Goal: Transaction & Acquisition: Obtain resource

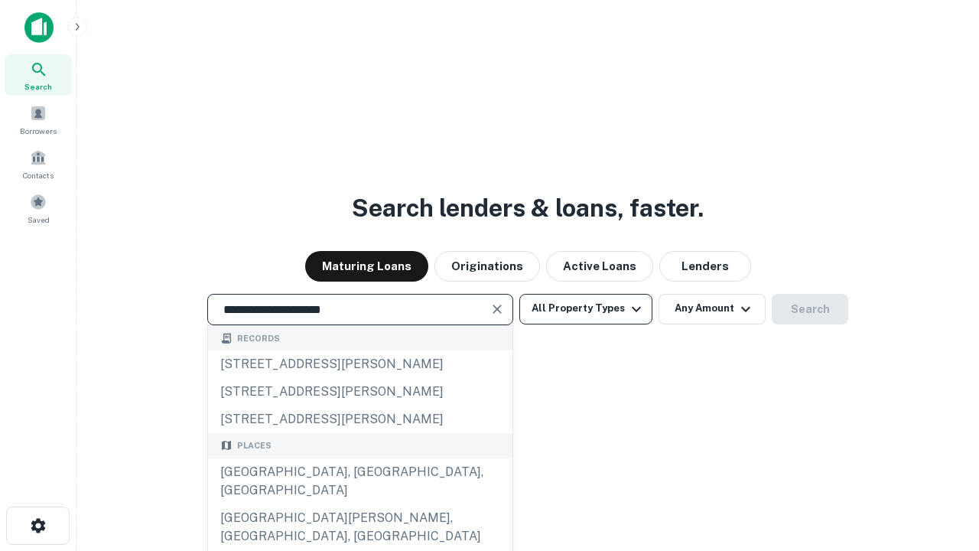
type input "**********"
click at [586, 308] on button "All Property Types" at bounding box center [586, 309] width 133 height 31
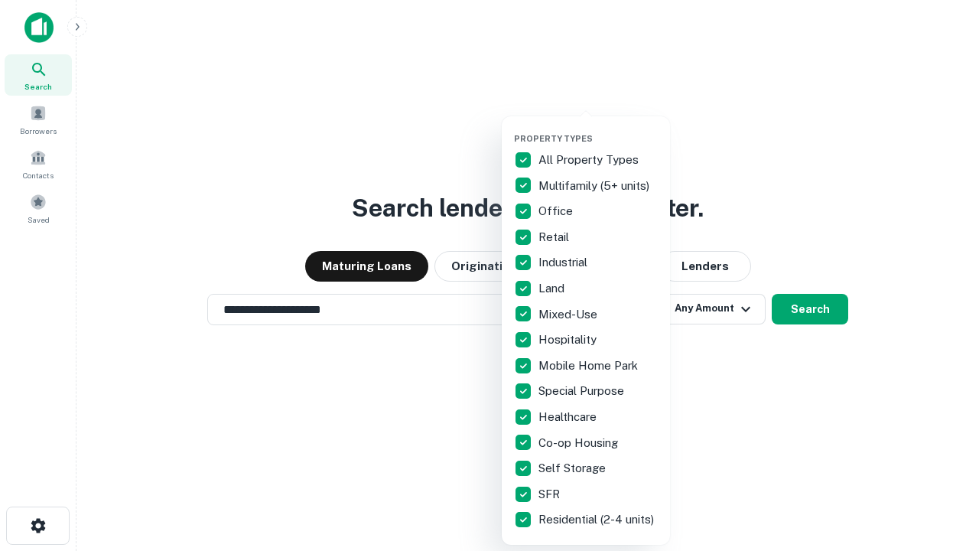
click at [598, 129] on button "button" at bounding box center [598, 129] width 168 height 1
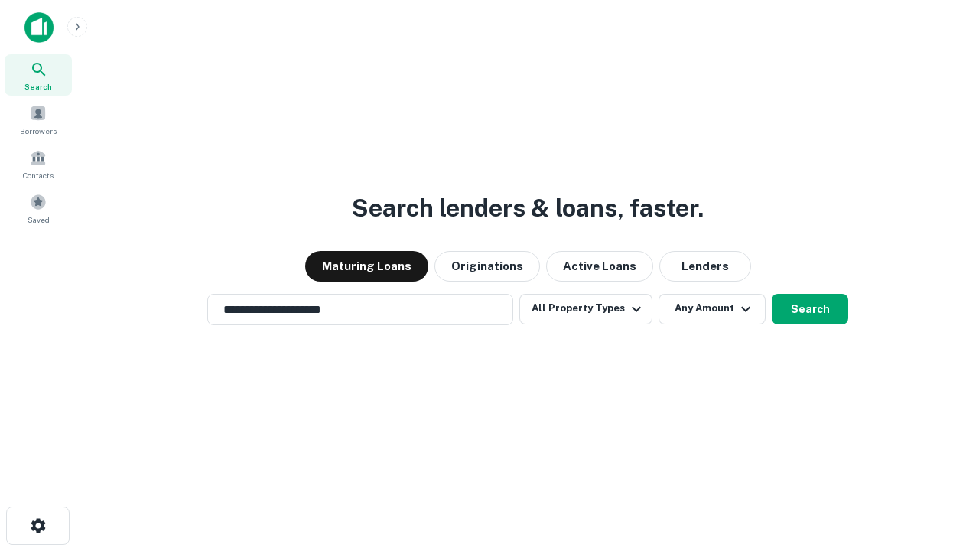
scroll to position [24, 0]
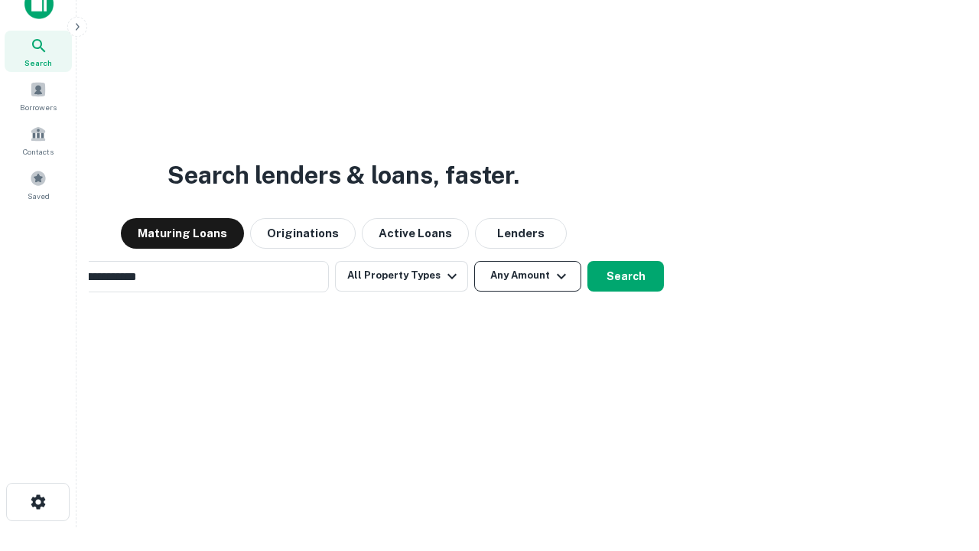
click at [474, 261] on button "Any Amount" at bounding box center [527, 276] width 107 height 31
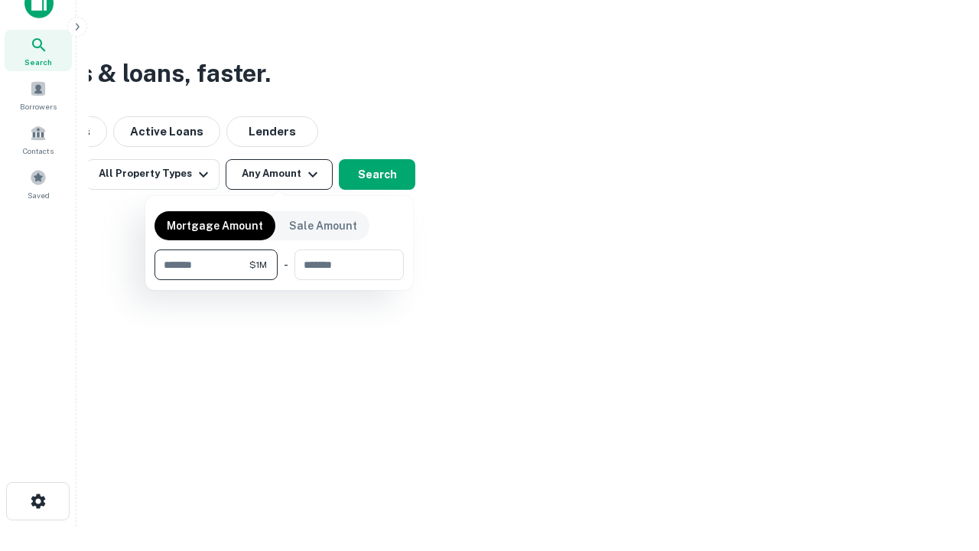
type input "*******"
click at [279, 280] on button "button" at bounding box center [279, 280] width 249 height 1
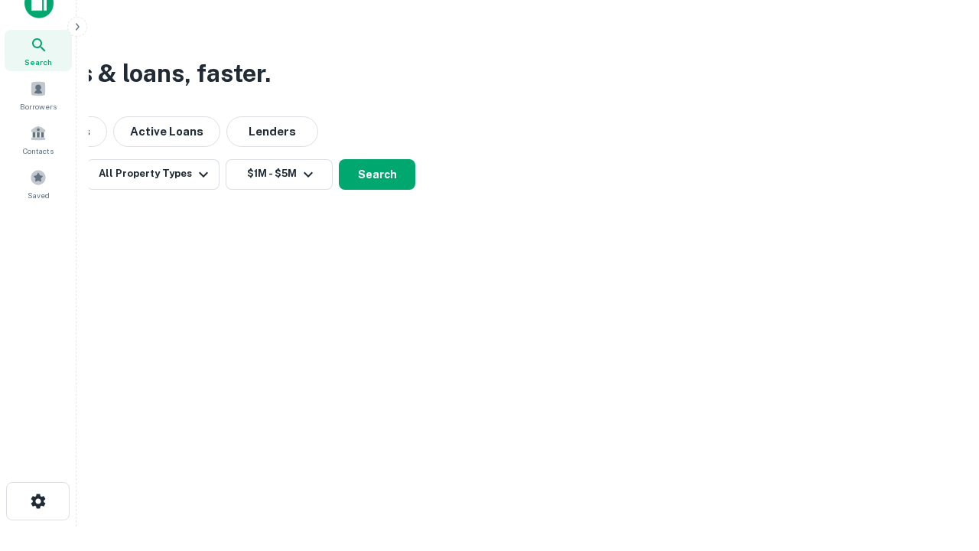
scroll to position [9, 282]
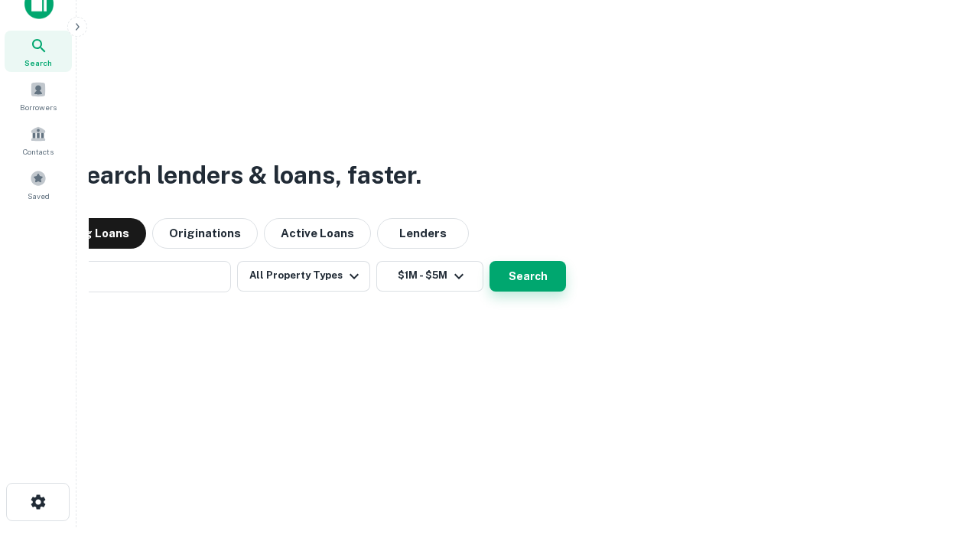
click at [490, 261] on button "Search" at bounding box center [528, 276] width 77 height 31
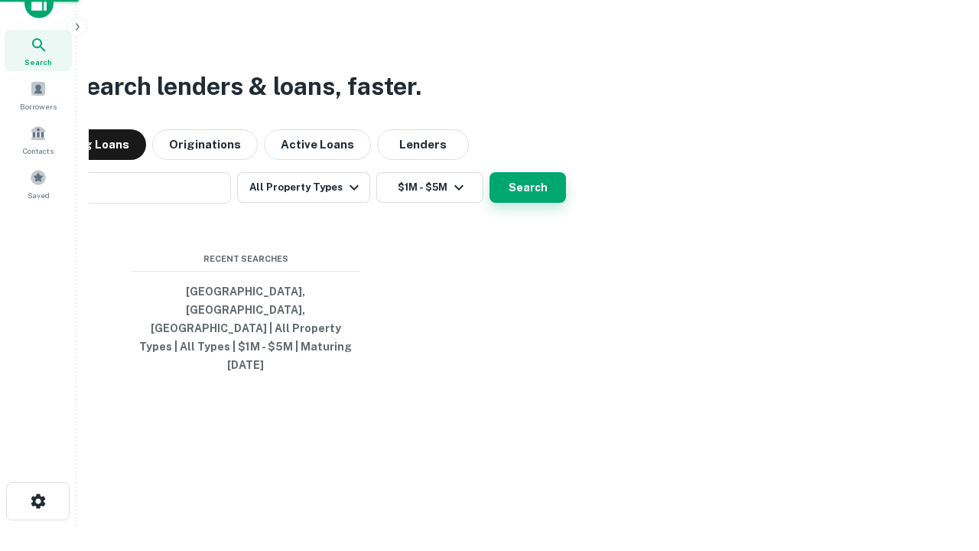
scroll to position [41, 433]
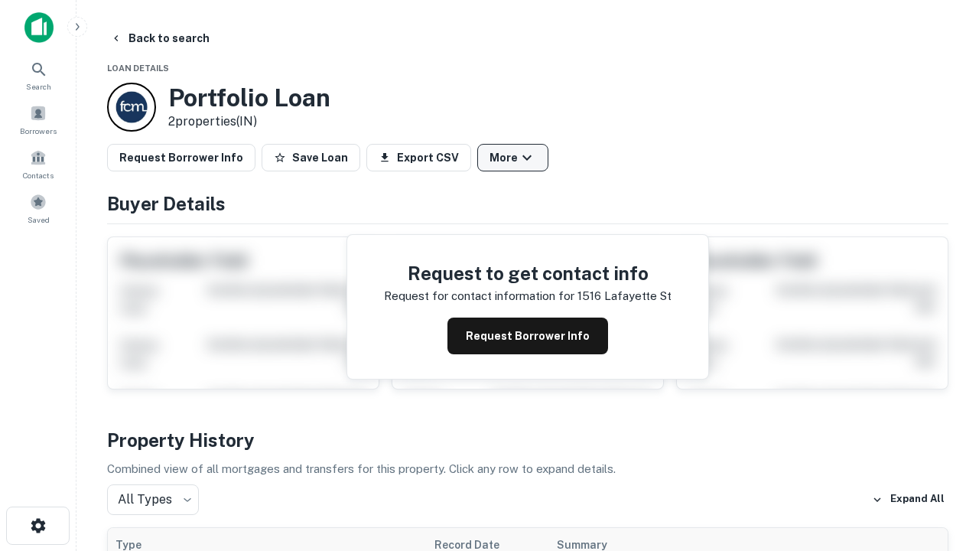
click at [513, 158] on button "More" at bounding box center [512, 158] width 71 height 28
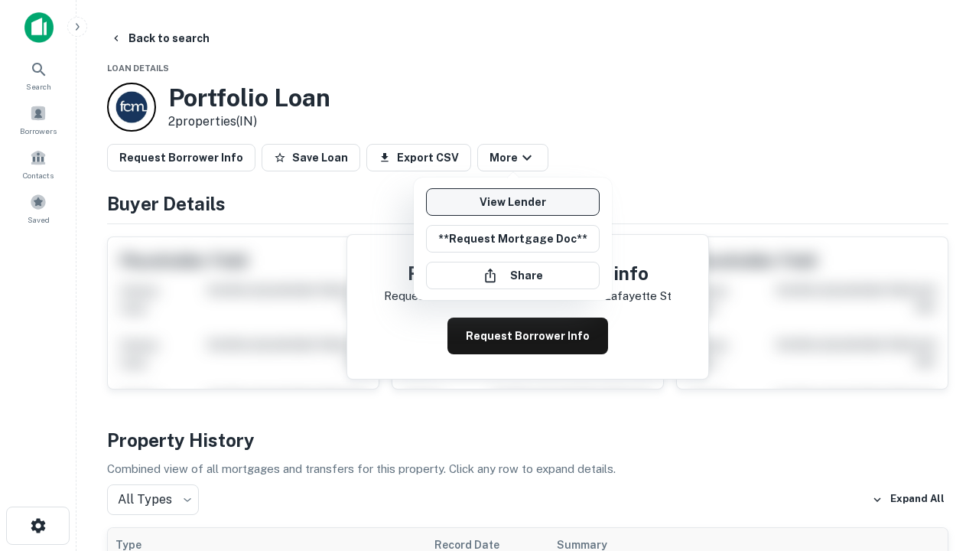
click at [513, 202] on link "View Lender" at bounding box center [513, 202] width 174 height 28
